Goal: Register for event/course

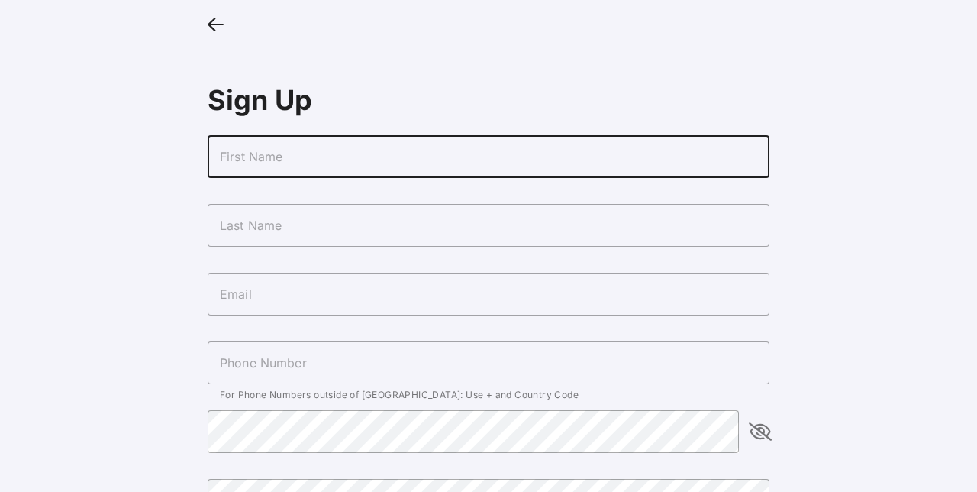
click at [300, 156] on input "text" at bounding box center [489, 156] width 562 height 43
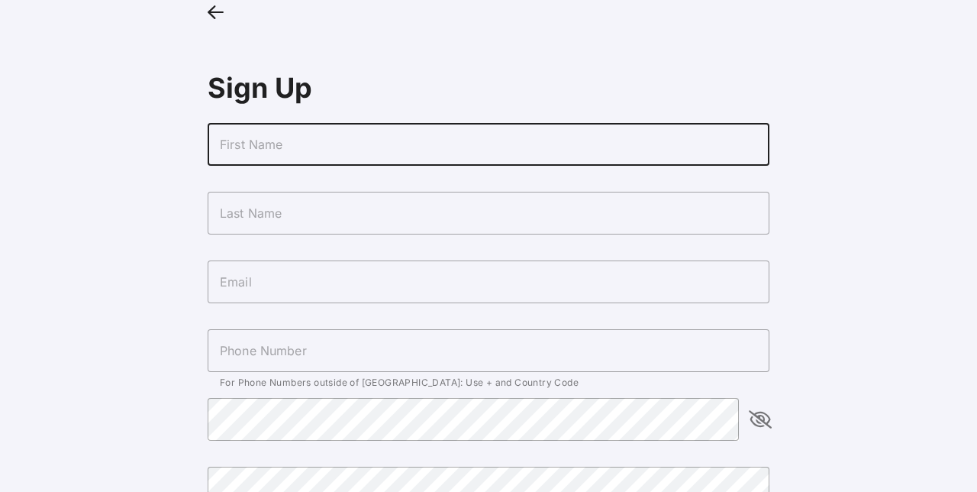
scroll to position [5, 0]
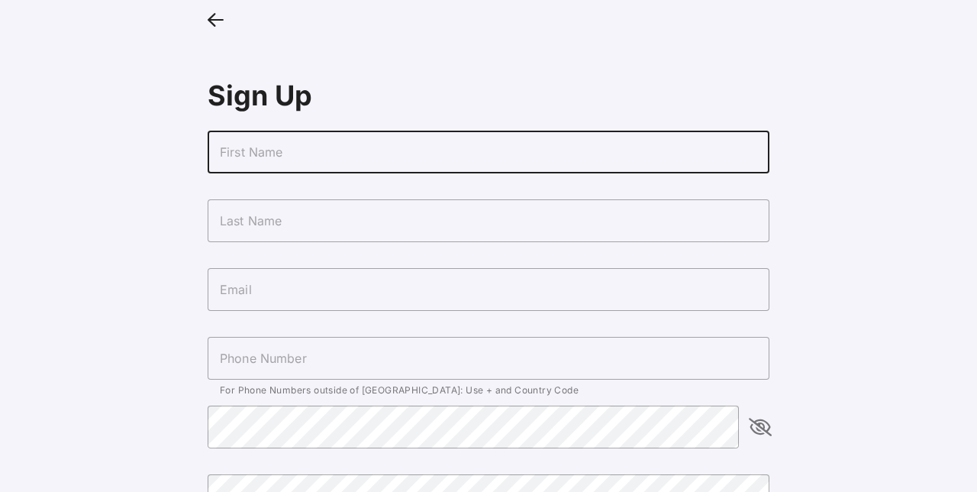
click at [235, 173] on div at bounding box center [489, 181] width 562 height 17
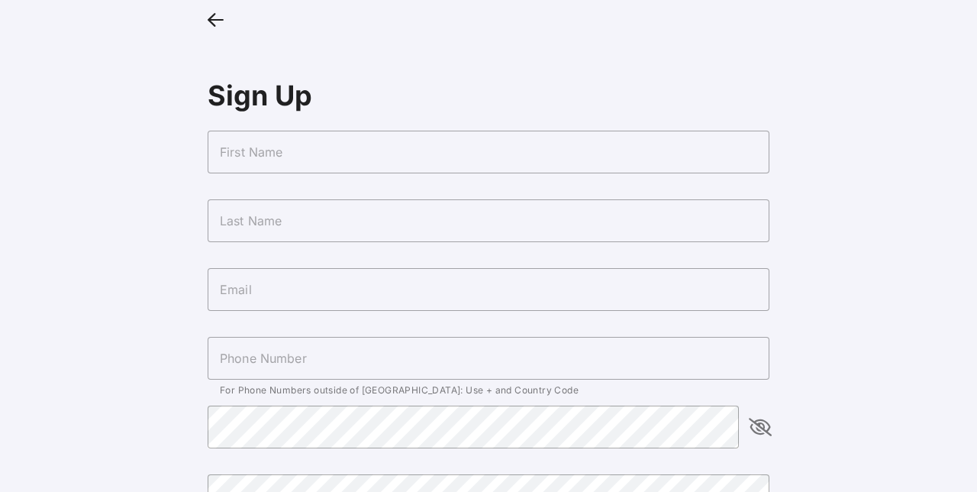
click at [282, 147] on input "text" at bounding box center [489, 152] width 562 height 43
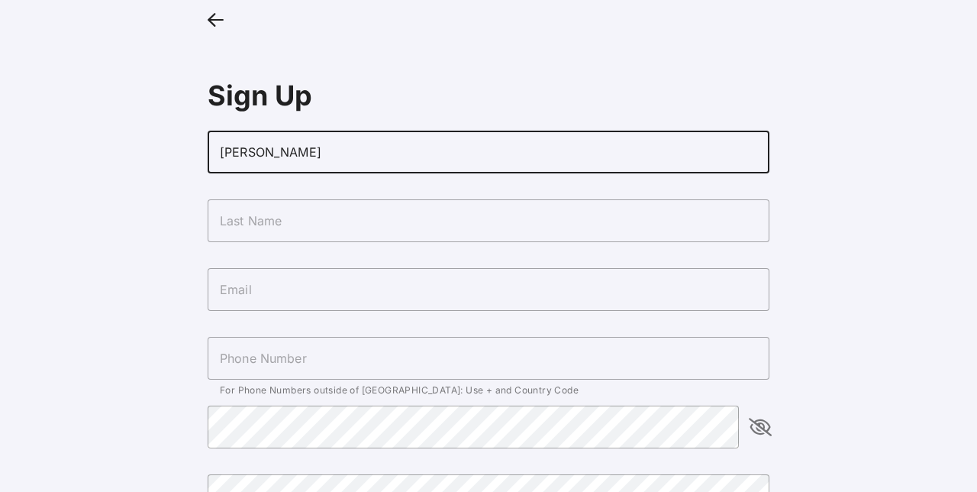
type input "[PERSON_NAME]"
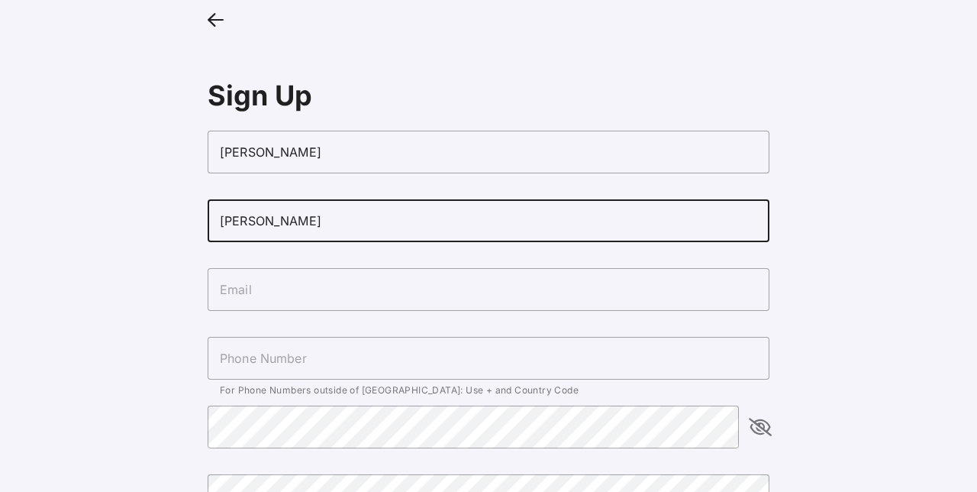
type input "[PERSON_NAME]"
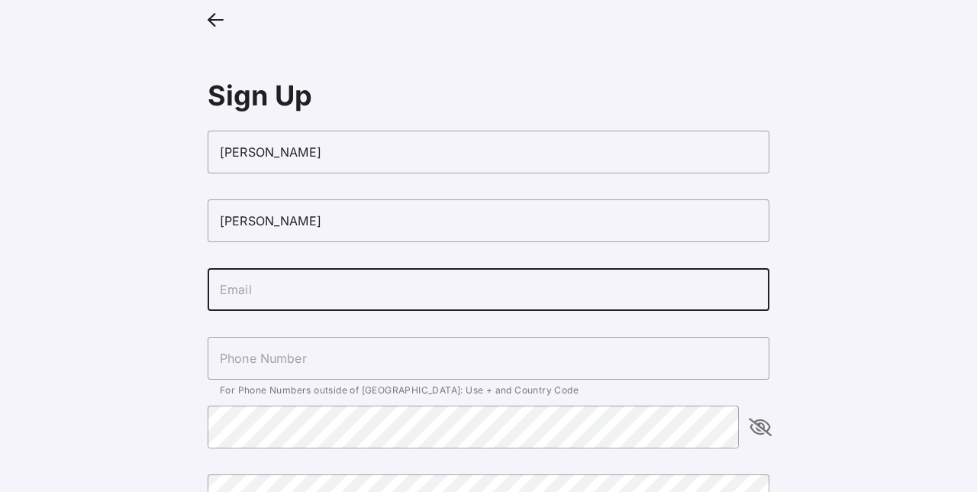
click at [255, 286] on input "text" at bounding box center [489, 289] width 562 height 43
type input "[PERSON_NAME][EMAIL_ADDRESS][DOMAIN_NAME]"
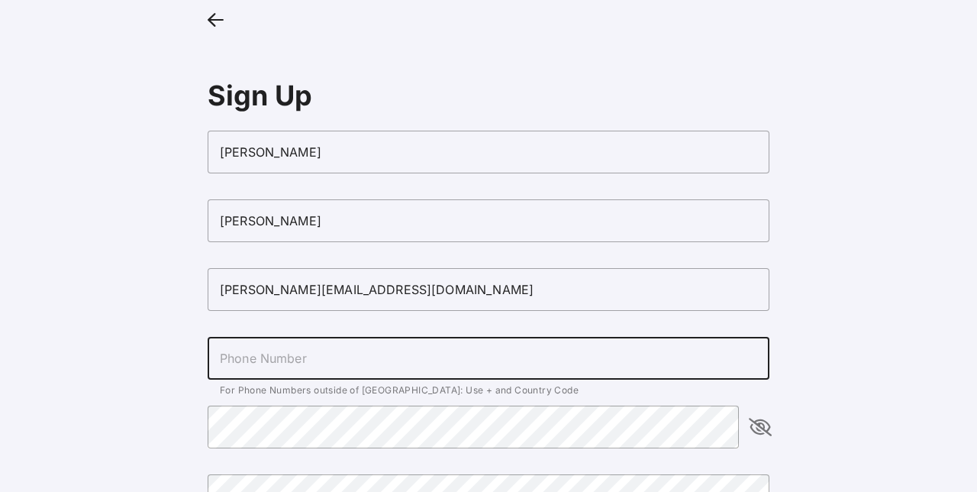
click at [239, 366] on input "text" at bounding box center [489, 358] width 562 height 43
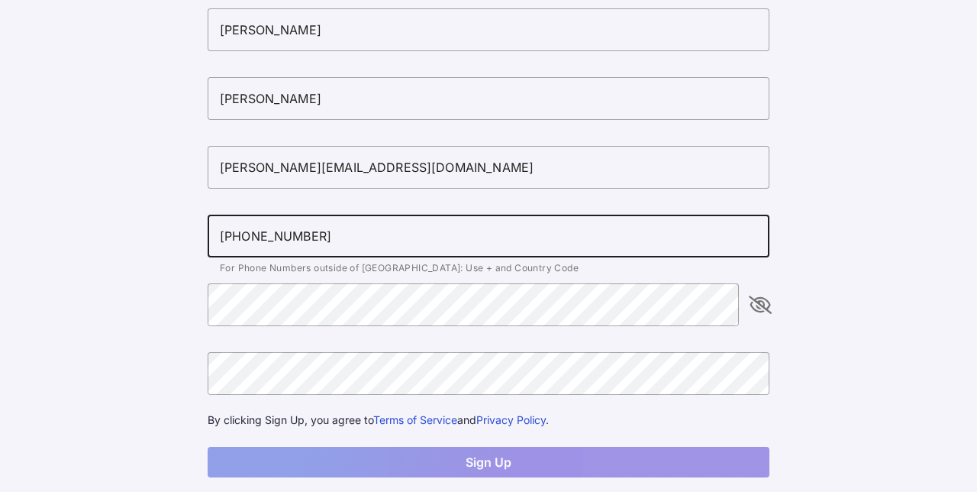
scroll to position [128, 0]
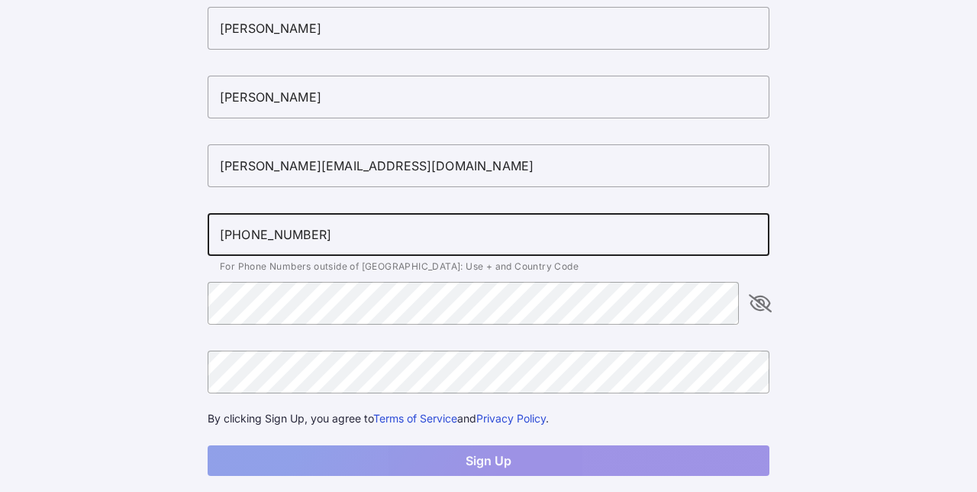
type input "[PHONE_NUMBER]"
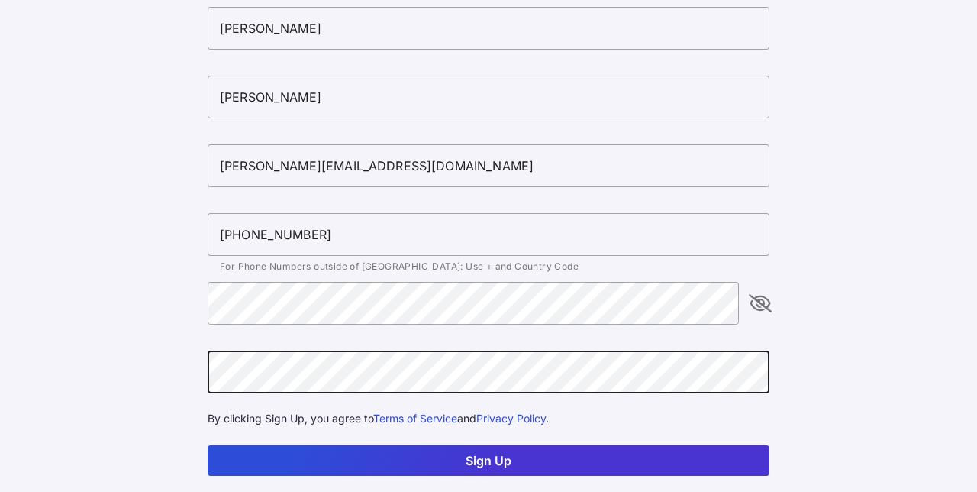
scroll to position [156, 0]
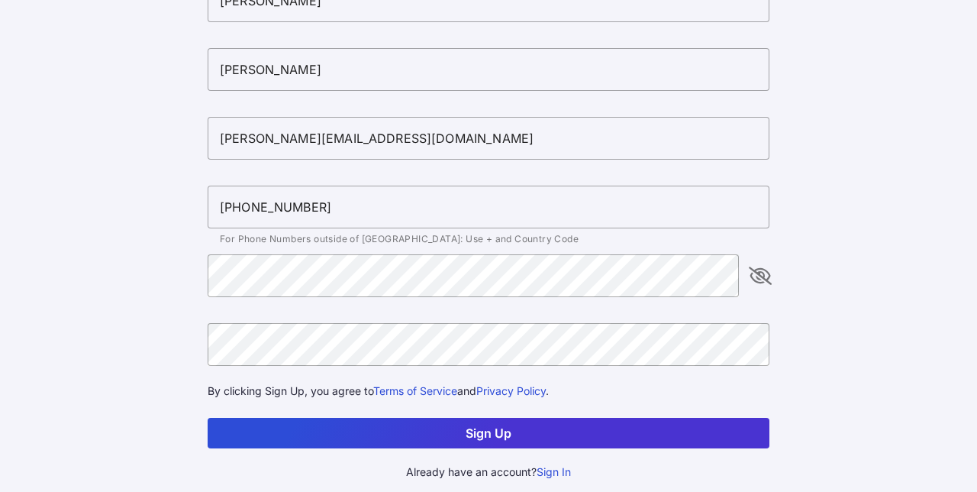
click at [416, 437] on button "Sign Up" at bounding box center [489, 433] width 562 height 31
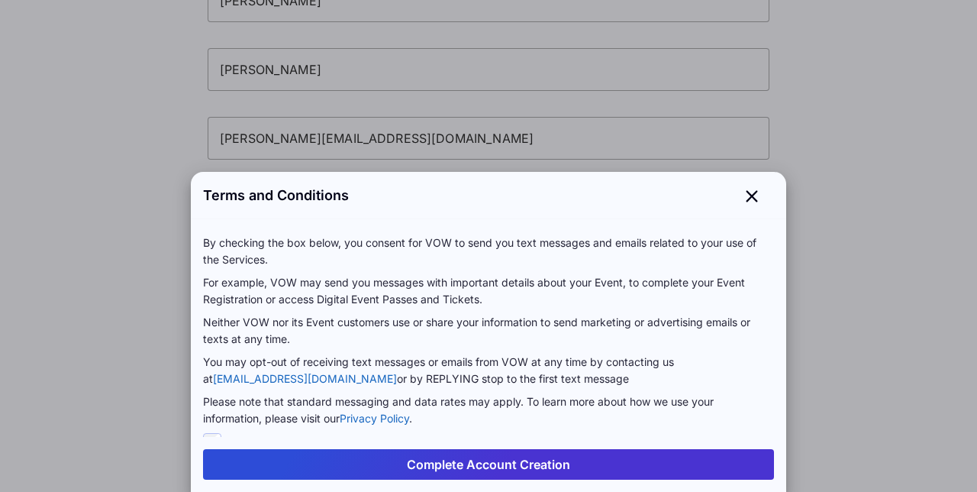
scroll to position [38, 0]
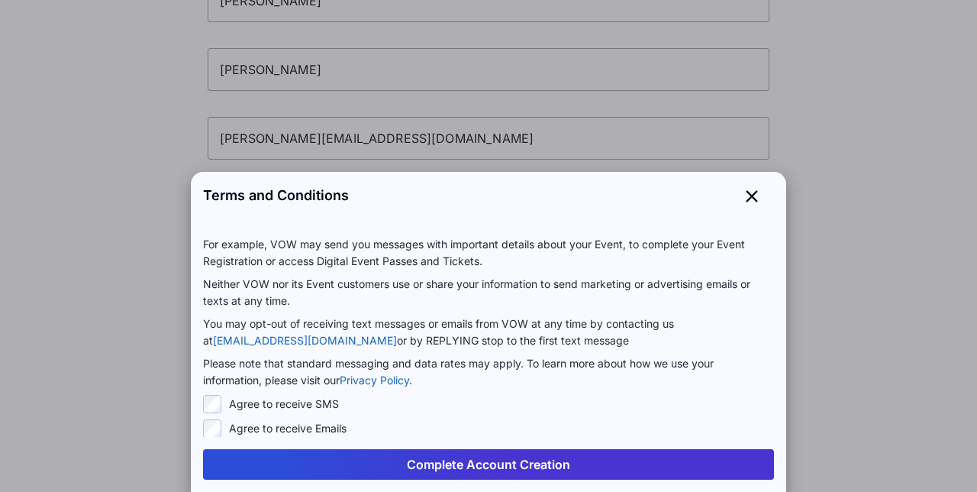
click at [434, 467] on button "Complete Account Creation" at bounding box center [488, 464] width 571 height 31
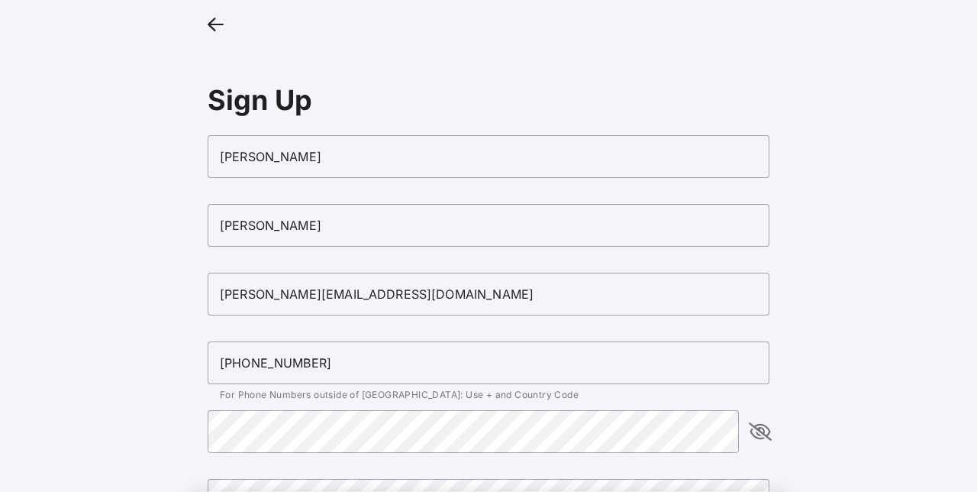
scroll to position [156, 0]
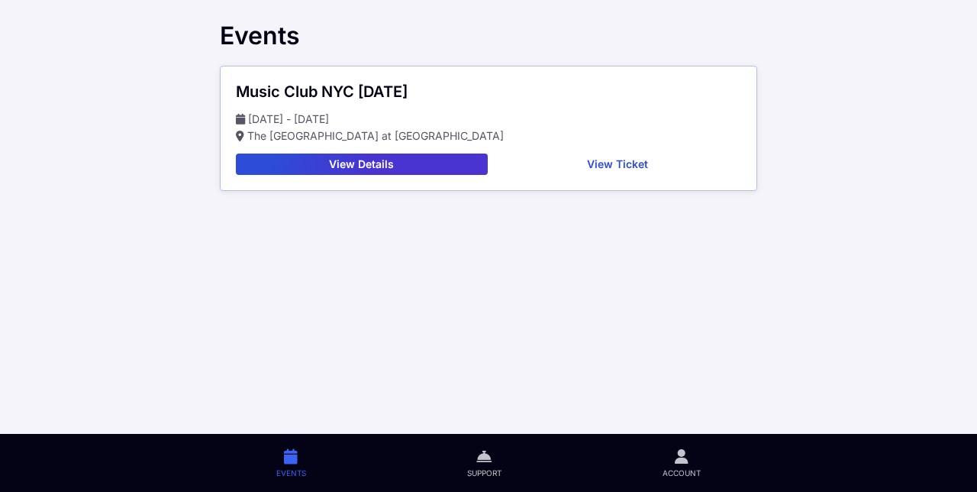
click at [365, 166] on button "View Details" at bounding box center [362, 163] width 252 height 21
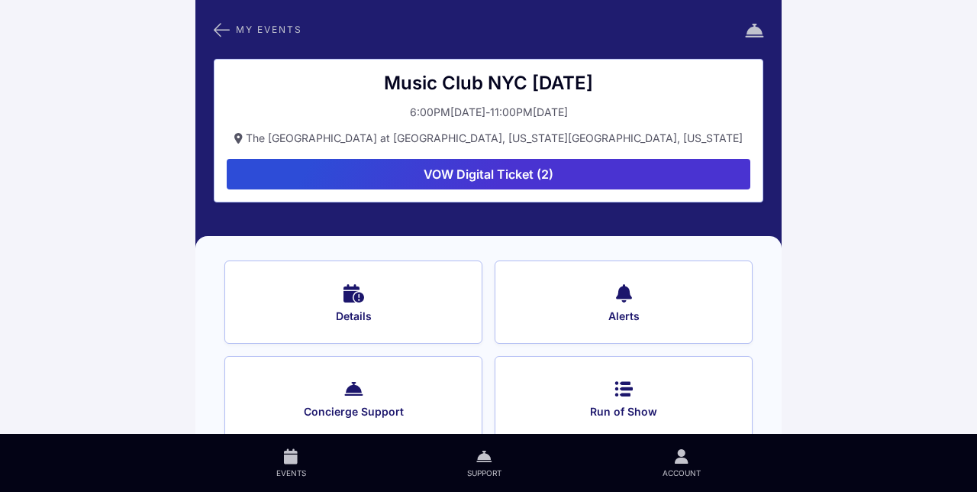
scroll to position [27, 0]
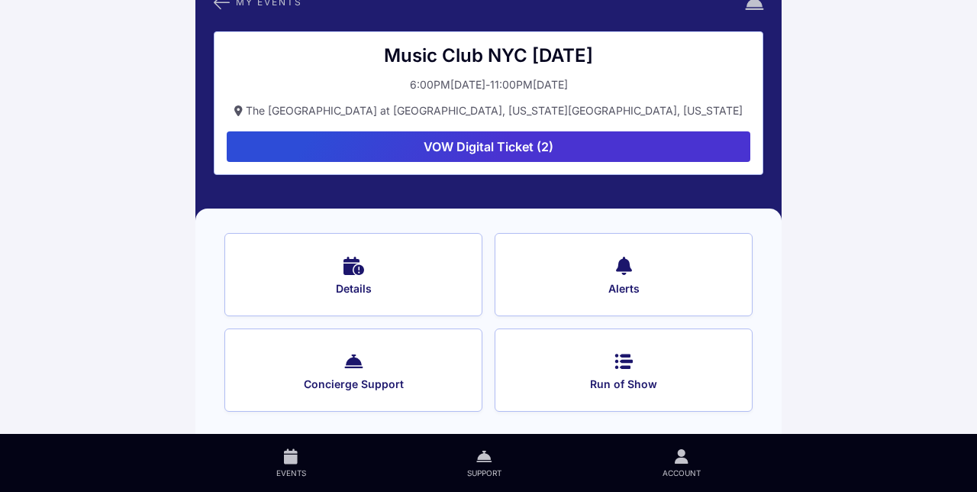
click at [357, 279] on button "Details" at bounding box center [353, 274] width 258 height 83
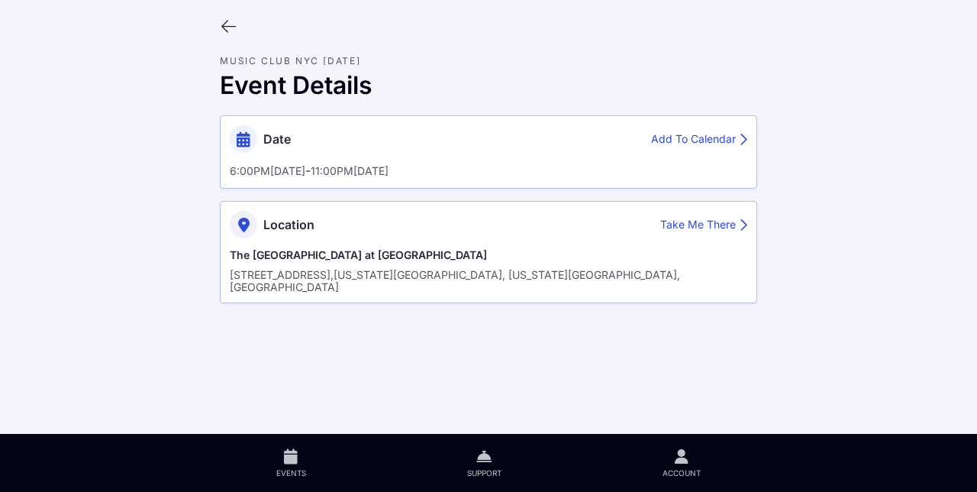
click at [224, 24] on icon at bounding box center [228, 26] width 17 height 17
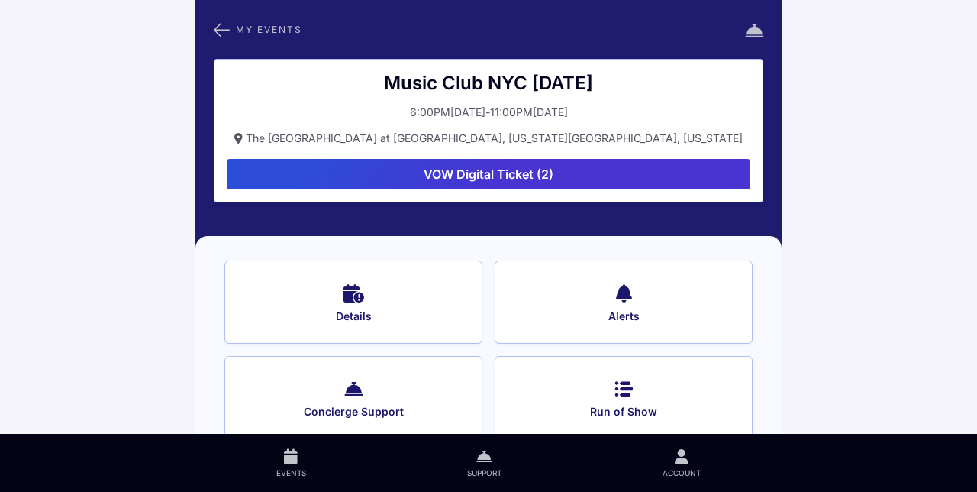
scroll to position [27, 0]
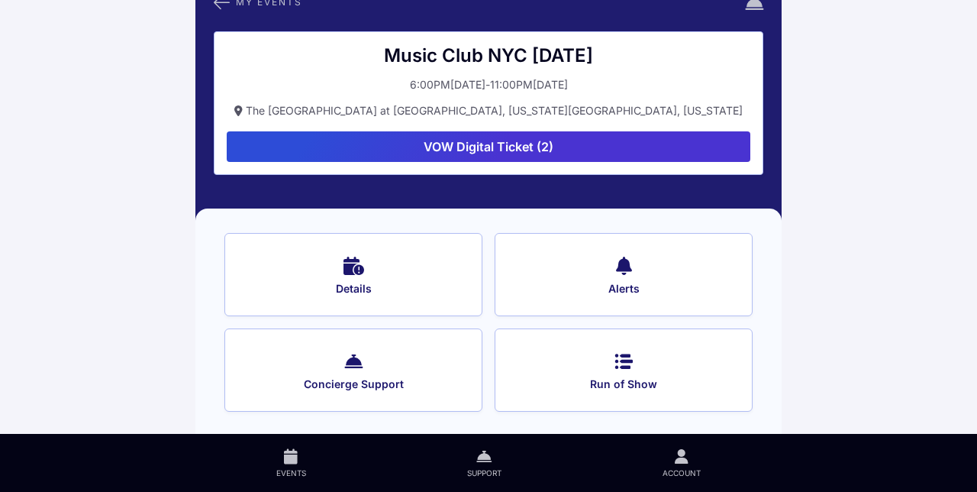
click at [632, 371] on button "Run of Show" at bounding box center [624, 369] width 258 height 83
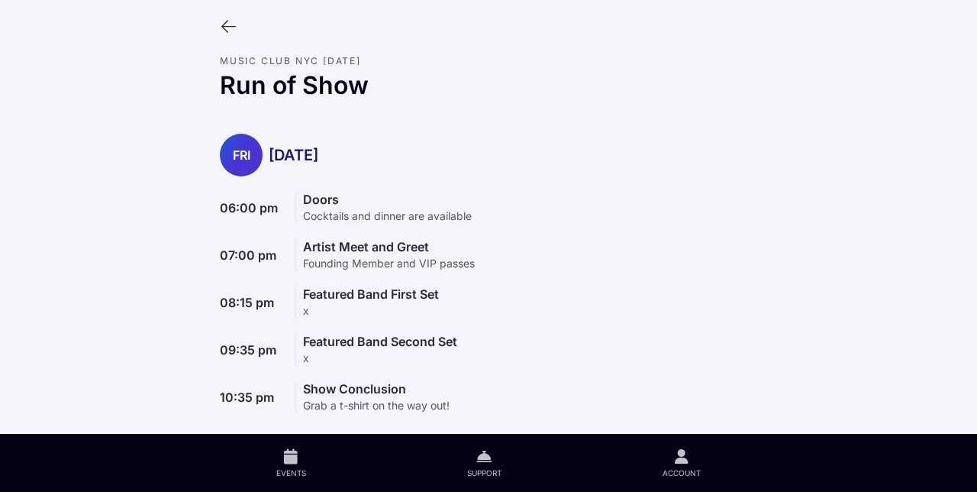
scroll to position [19, 0]
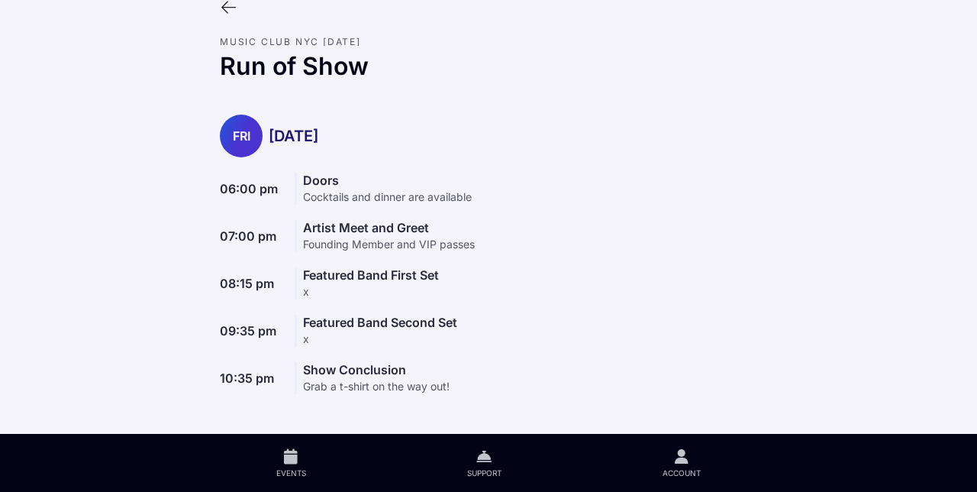
click at [228, 7] on icon at bounding box center [228, 7] width 17 height 17
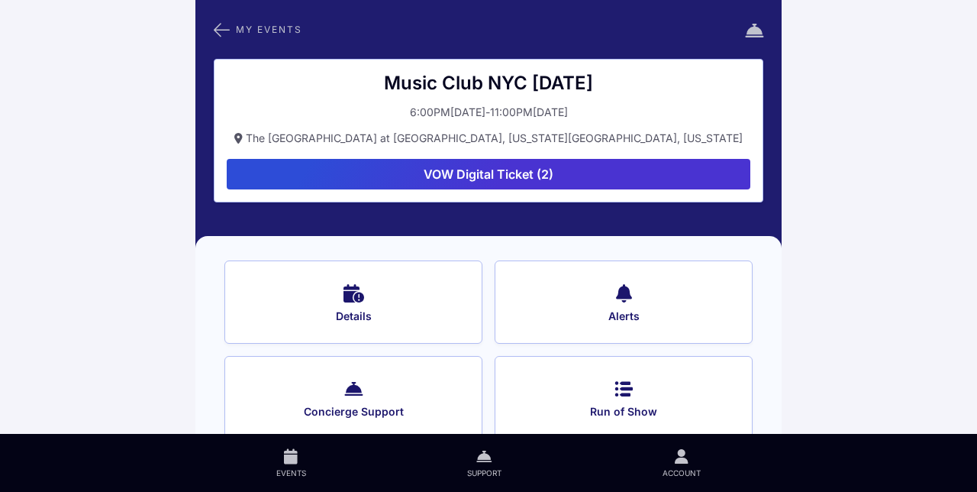
scroll to position [27, 0]
